Goal: Check status: Check status

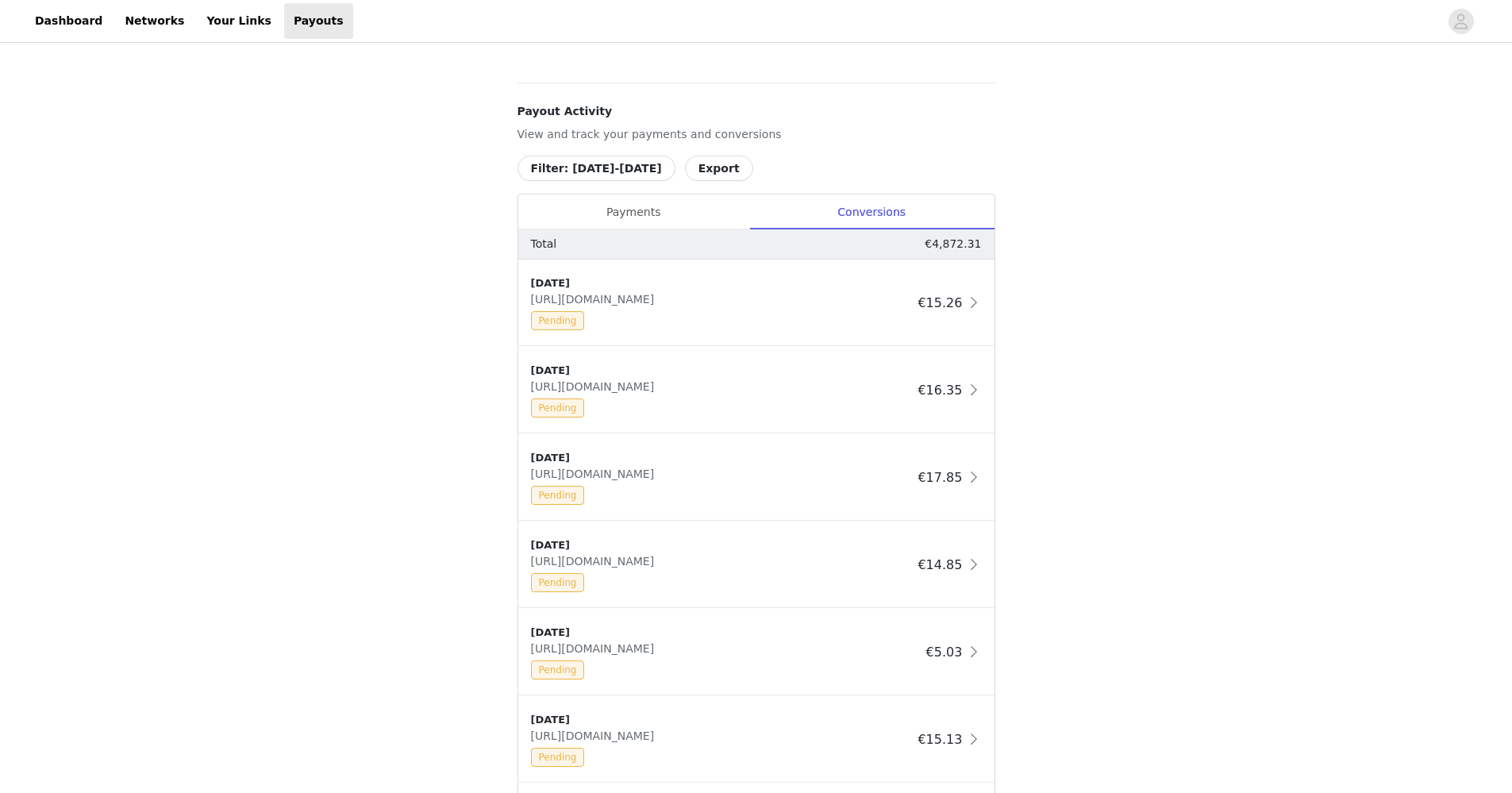
click at [299, 260] on div "Payouts View your payment related transactions. Payout Activity View and track …" at bounding box center [756, 364] width 1512 height 1748
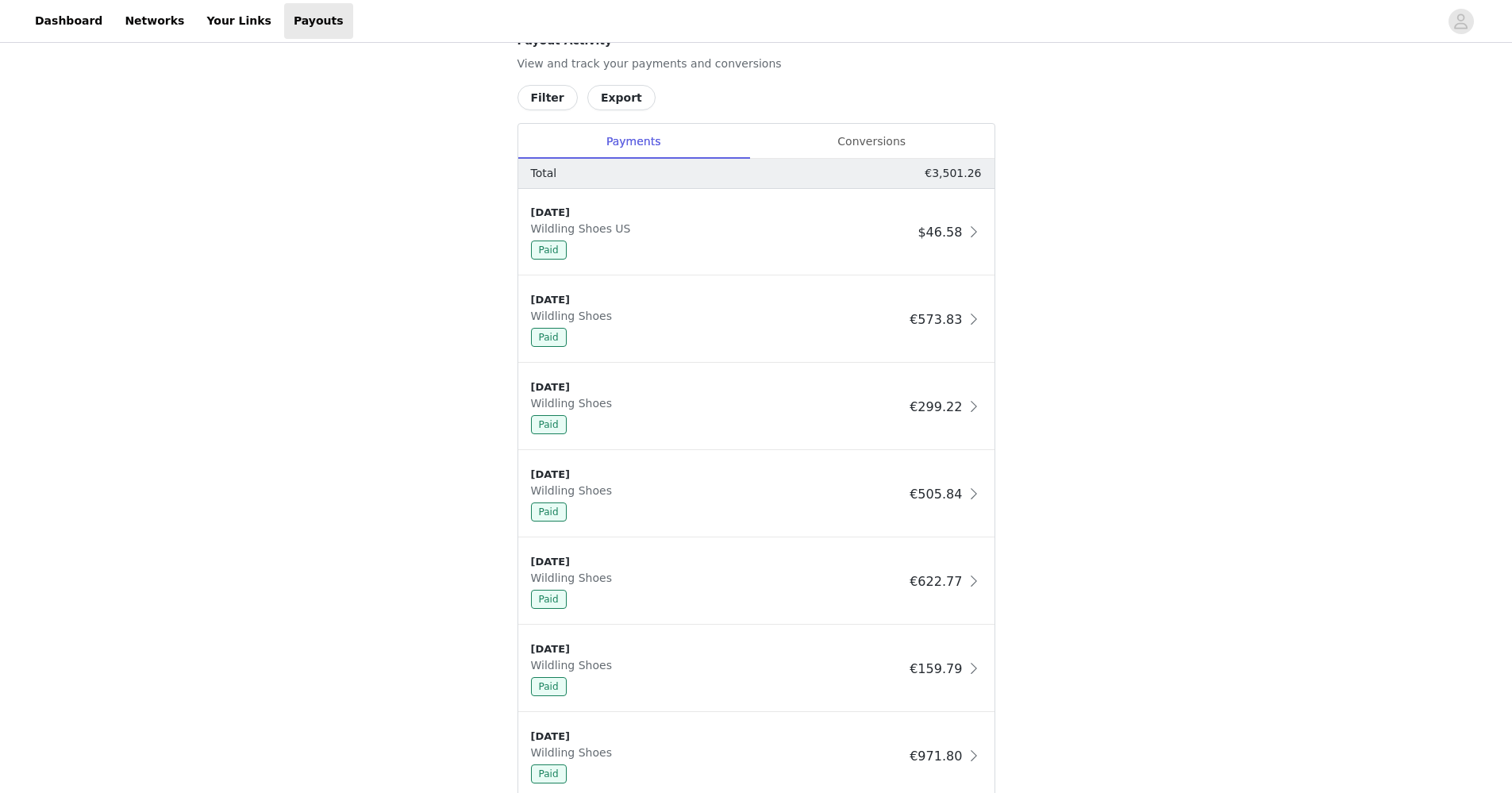
scroll to position [625, 0]
click at [868, 129] on div "Conversions" at bounding box center [871, 143] width 246 height 36
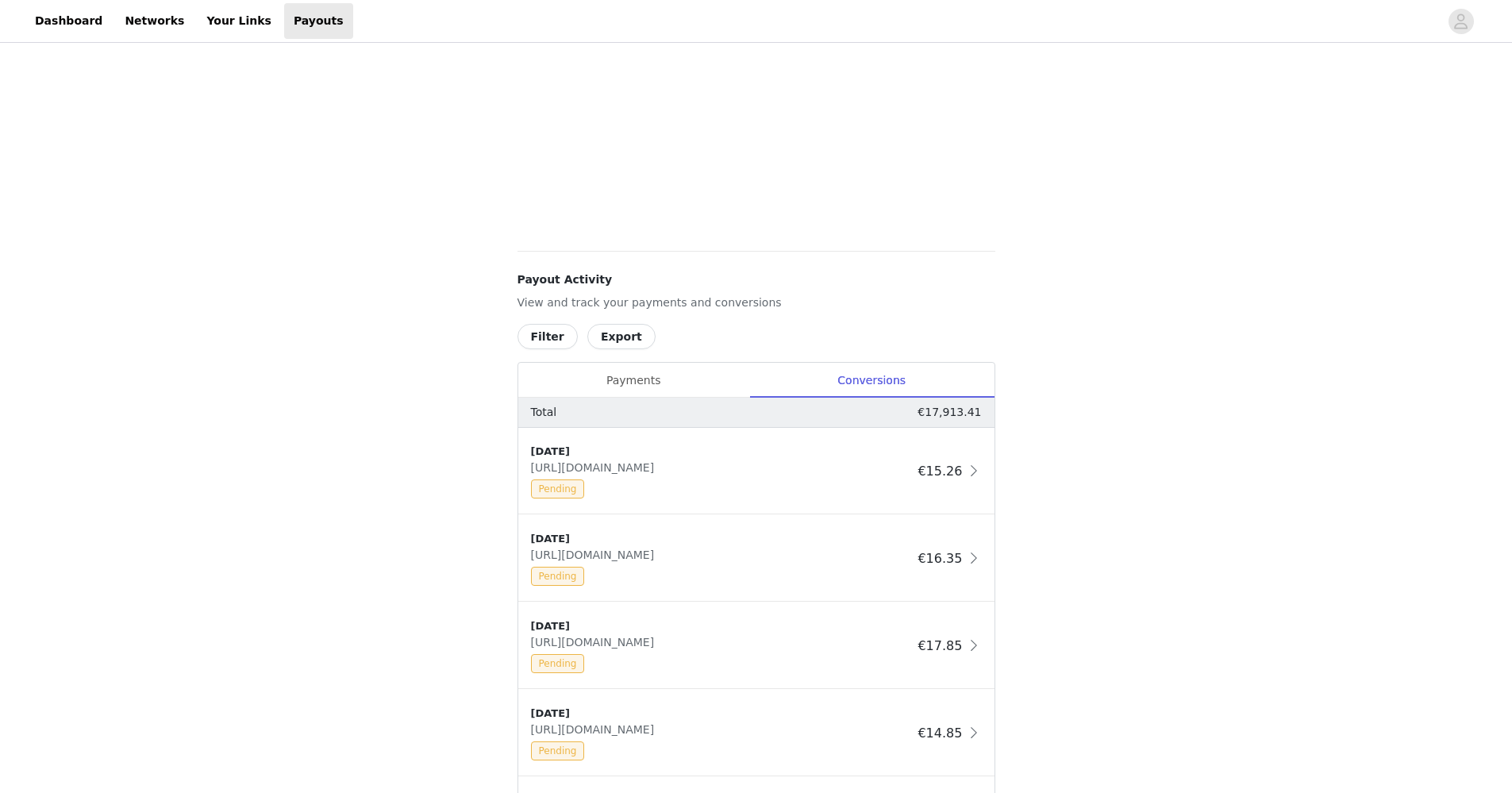
scroll to position [289, 0]
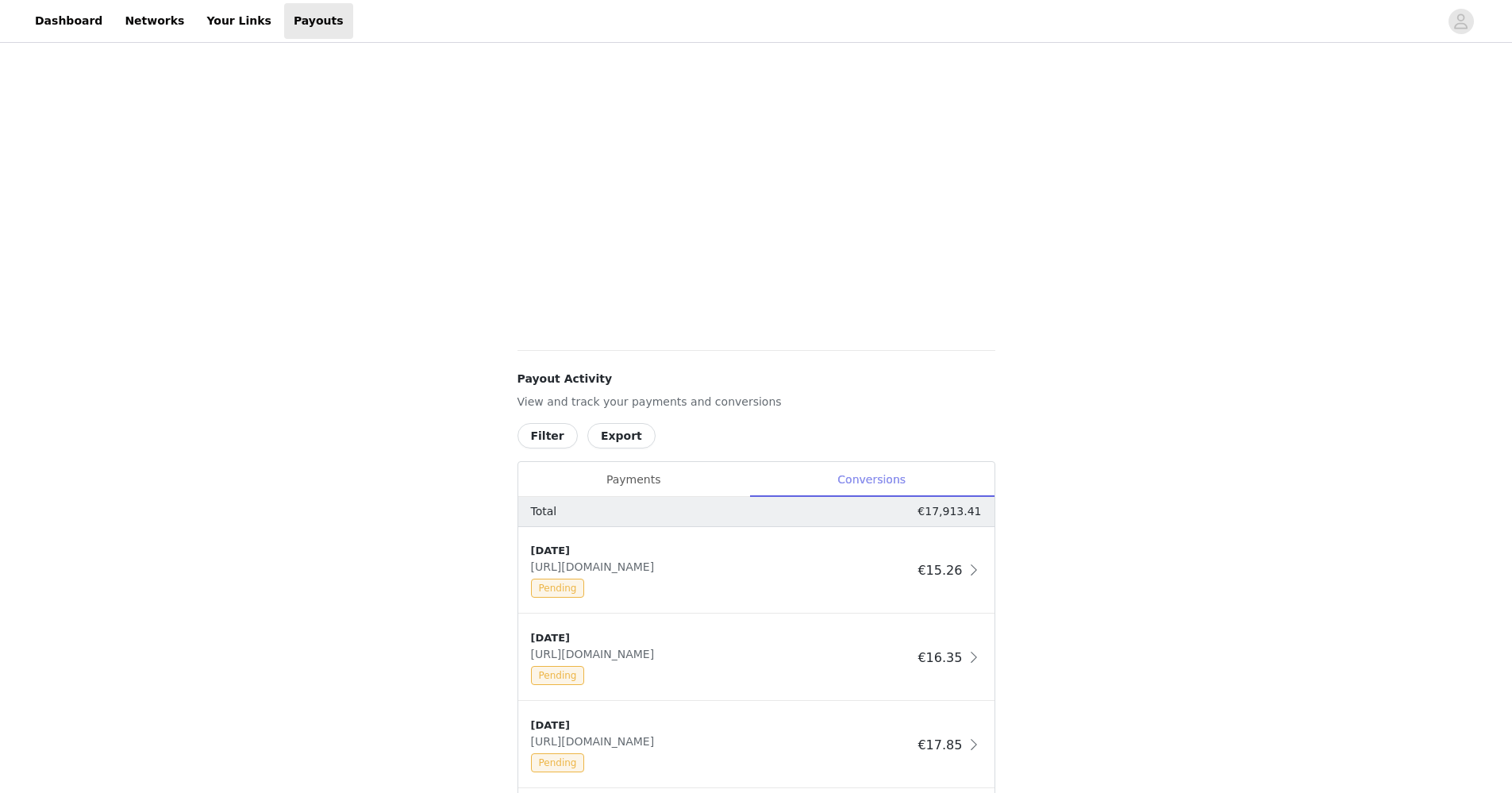
click at [855, 479] on div "Conversions" at bounding box center [871, 480] width 246 height 36
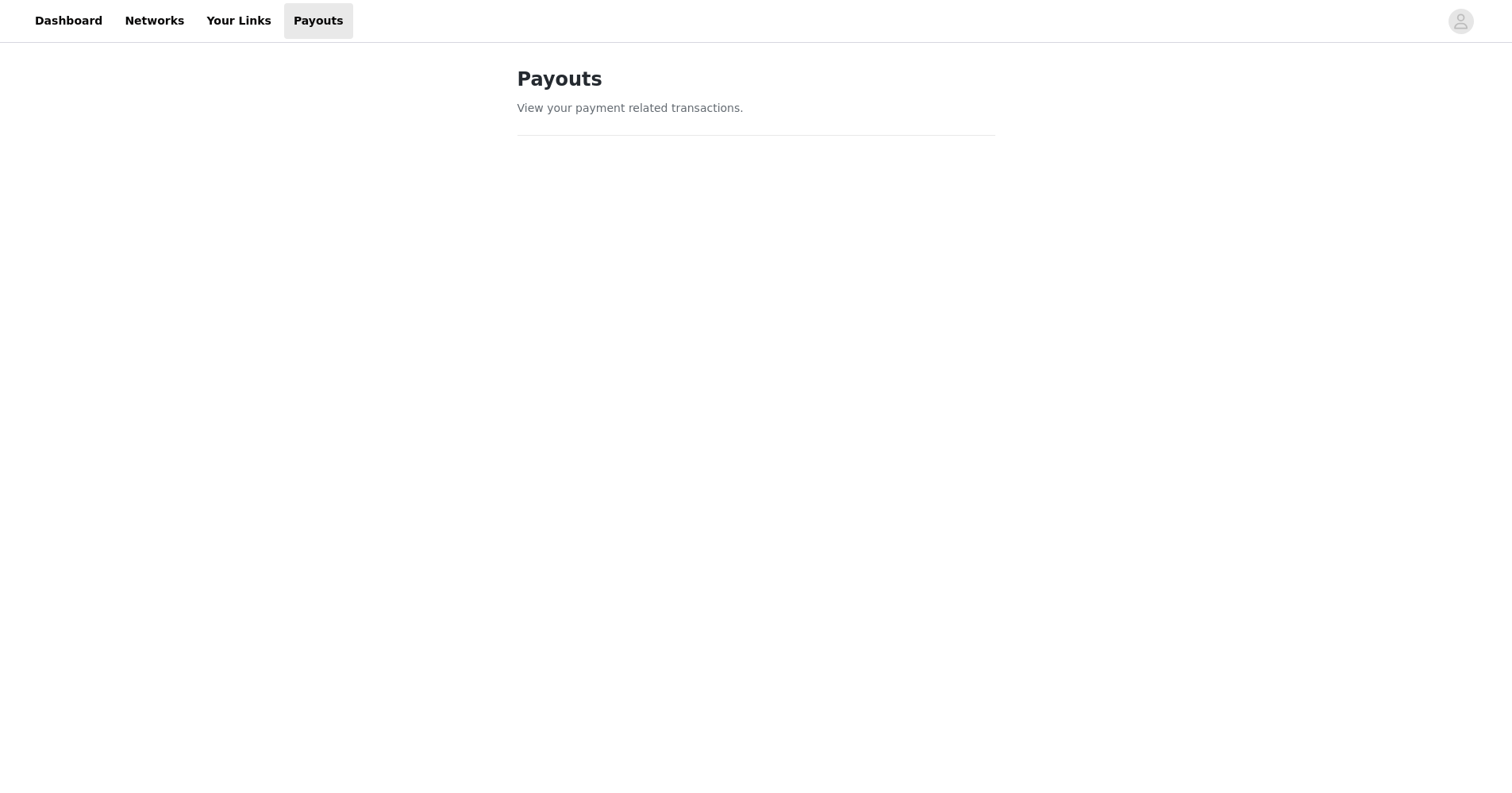
click at [1161, 490] on div "Payouts View your payment related transactions. Payout Activity View and track …" at bounding box center [756, 749] width 1512 height 1408
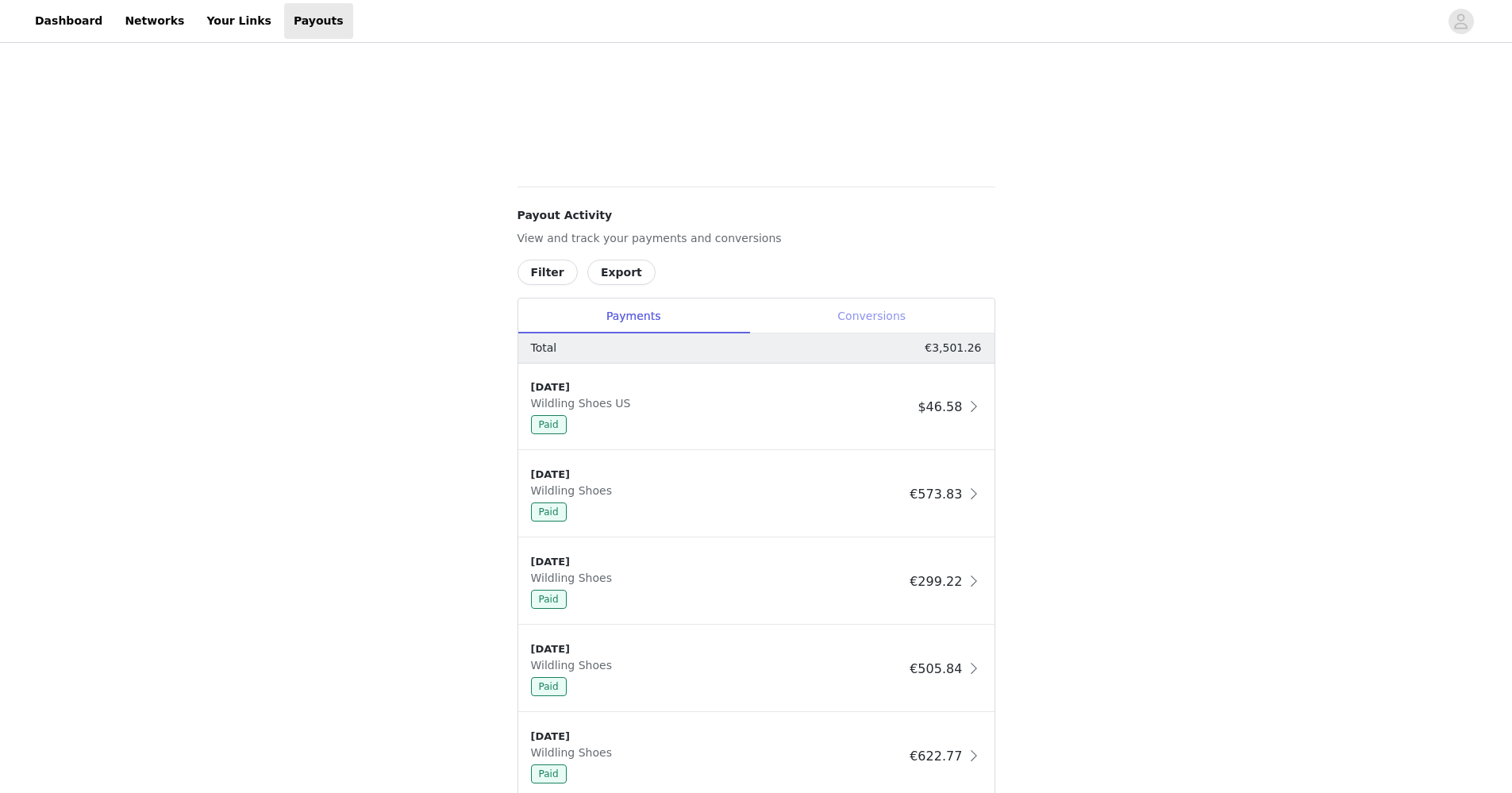
scroll to position [697, 0]
click at [885, 317] on div "Conversions" at bounding box center [871, 315] width 246 height 36
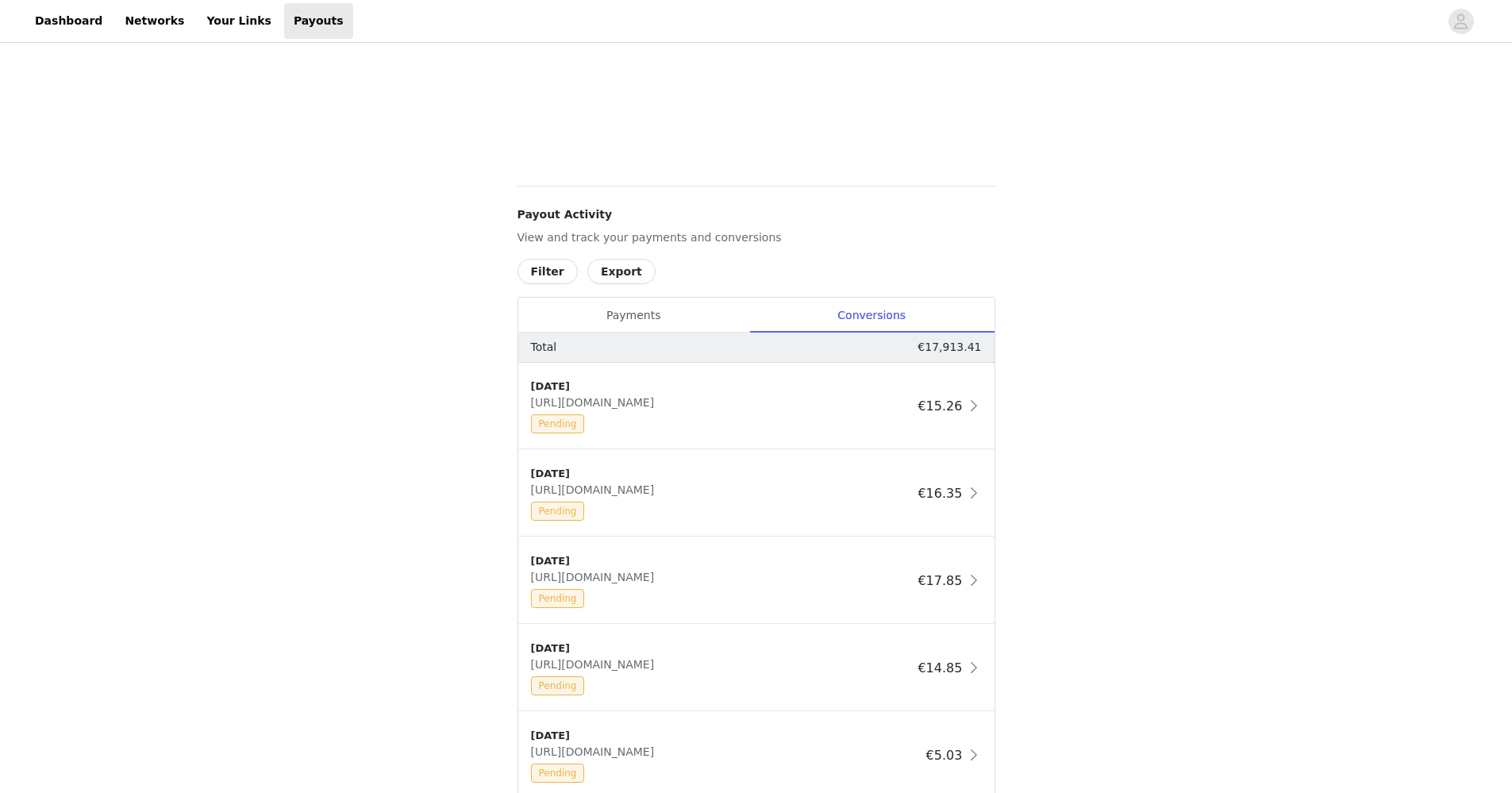
click at [550, 274] on button "Filter" at bounding box center [547, 272] width 61 height 26
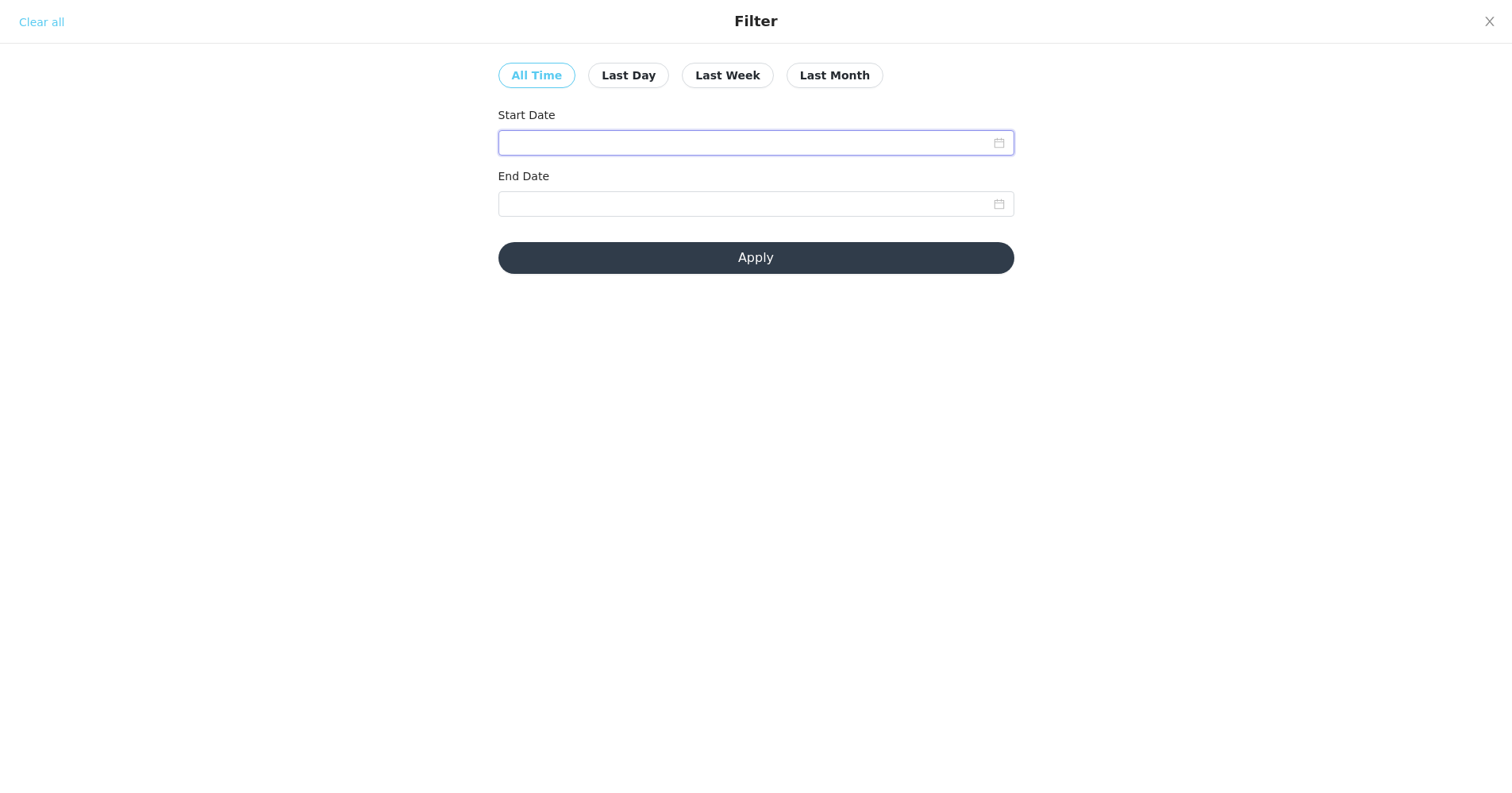
click at [605, 146] on input at bounding box center [756, 143] width 516 height 26
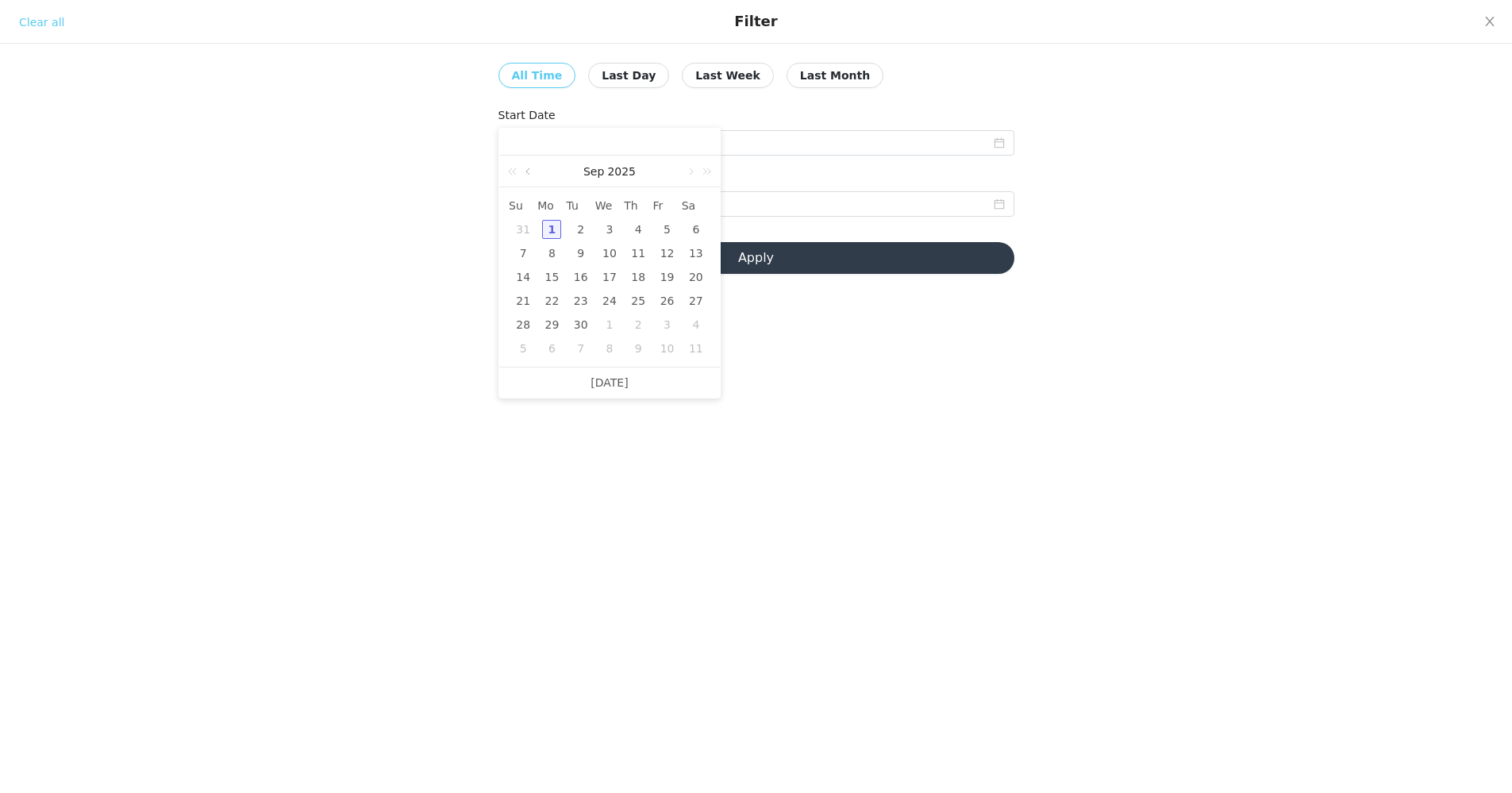
click at [529, 171] on link at bounding box center [529, 171] width 14 height 32
